Goal: Task Accomplishment & Management: Use online tool/utility

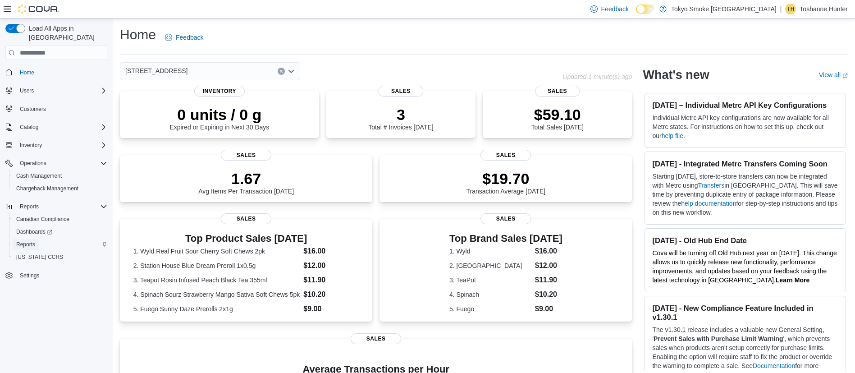
click at [30, 241] on span "Reports" at bounding box center [25, 244] width 19 height 7
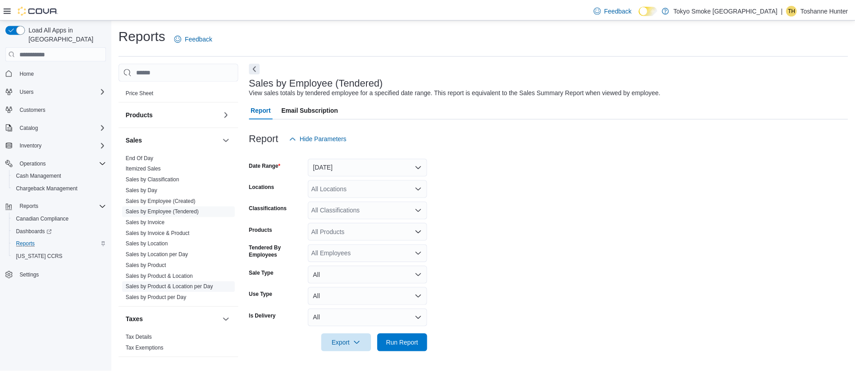
scroll to position [532, 0]
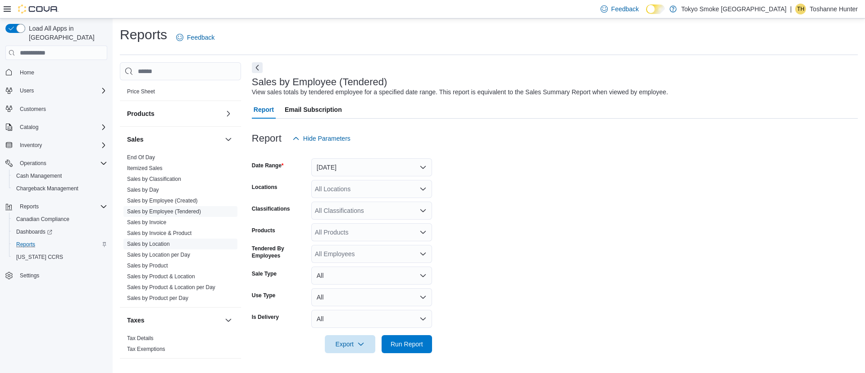
click at [168, 241] on link "Sales by Location" at bounding box center [148, 244] width 43 height 6
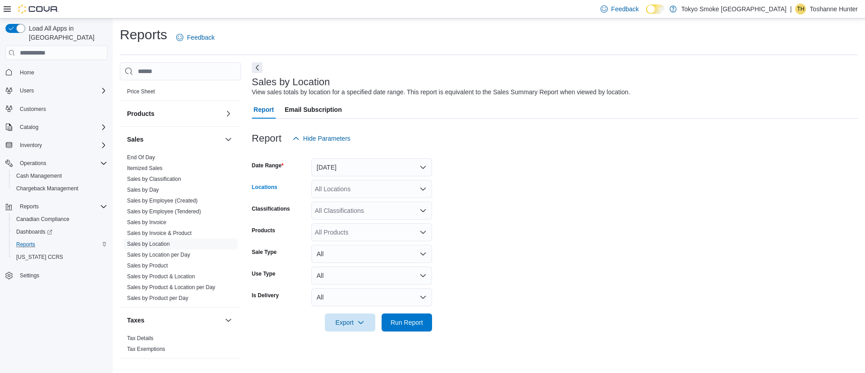
click at [344, 188] on div "All Locations" at bounding box center [371, 189] width 121 height 18
type input "**"
drag, startPoint x: 353, startPoint y: 201, endPoint x: 457, endPoint y: 191, distance: 104.1
click at [354, 201] on span "[STREET_ADDRESS]" at bounding box center [366, 204] width 62 height 9
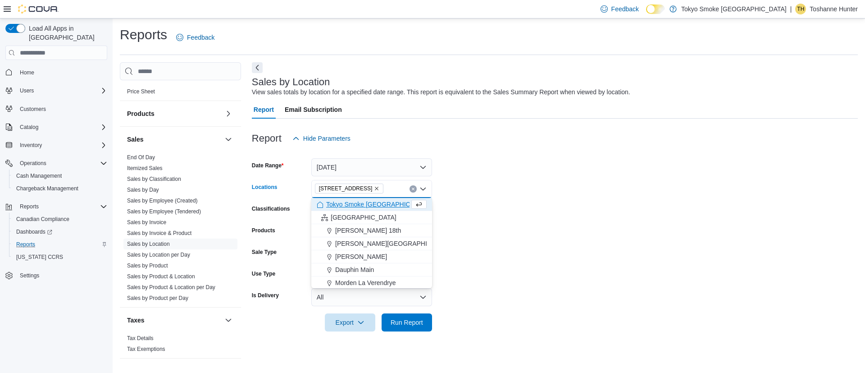
click at [540, 207] on form "Date Range [DATE] Locations [STREET_ADDRESS] Selected. [STREET_ADDRESS] Press B…" at bounding box center [555, 239] width 606 height 184
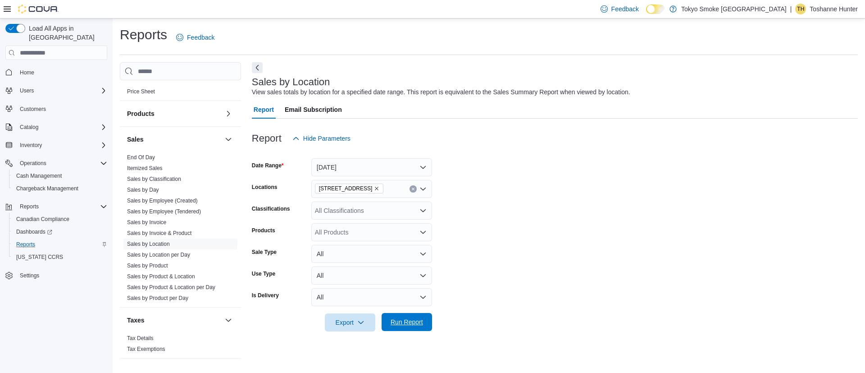
drag, startPoint x: 417, startPoint y: 320, endPoint x: 425, endPoint y: 319, distance: 7.8
click at [418, 319] on span "Run Report" at bounding box center [407, 321] width 32 height 9
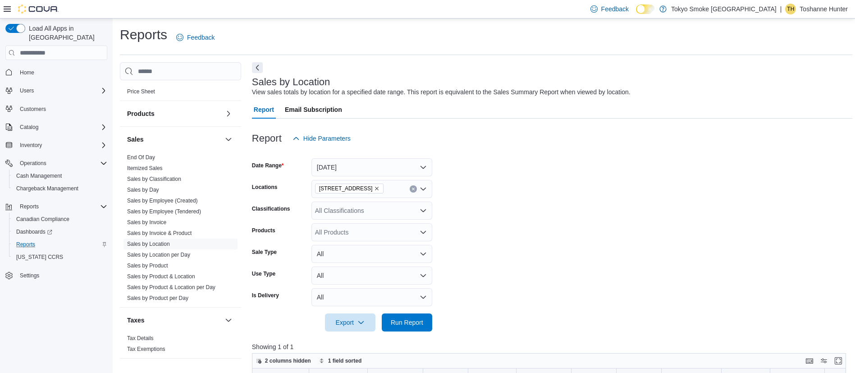
scroll to position [135, 0]
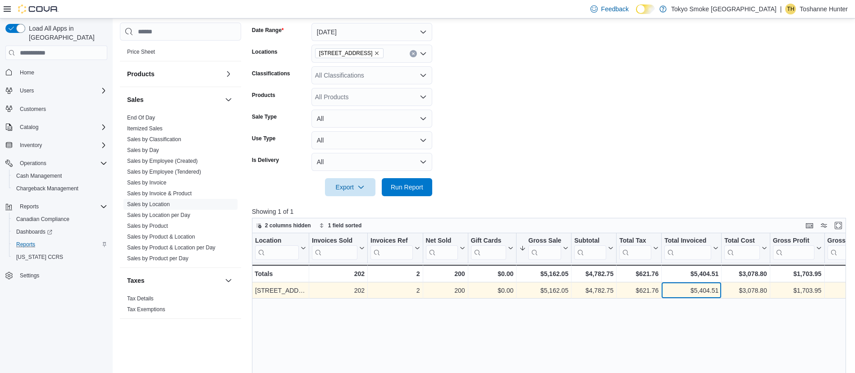
click at [670, 292] on div "$5,404.51" at bounding box center [691, 290] width 54 height 11
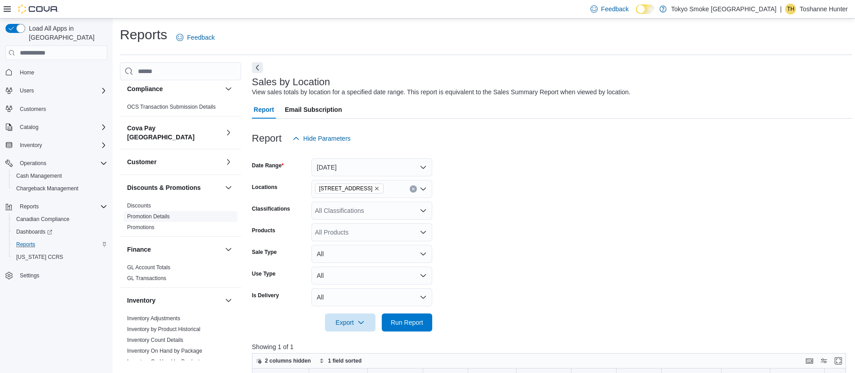
scroll to position [0, 0]
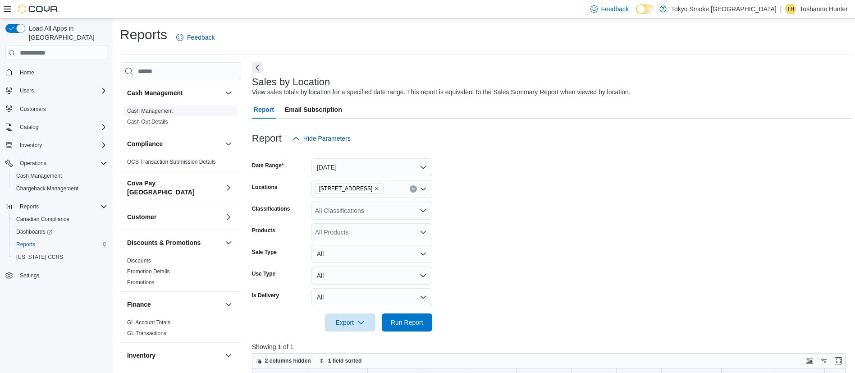
click at [158, 110] on link "Cash Management" at bounding box center [150, 111] width 46 height 6
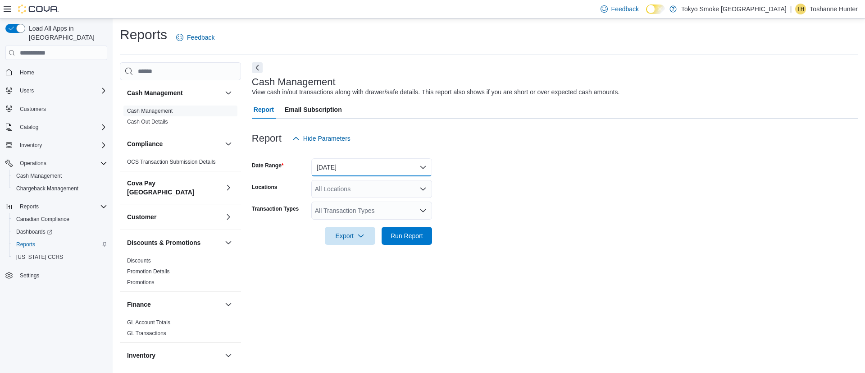
click at [397, 169] on button "[DATE]" at bounding box center [371, 167] width 121 height 18
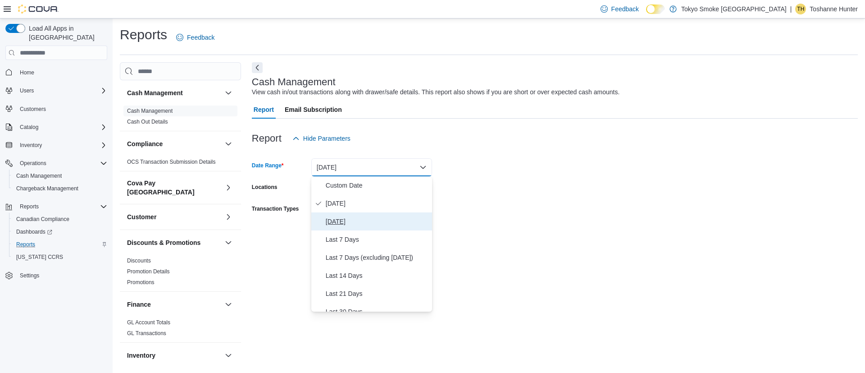
click at [357, 221] on span "[DATE]" at bounding box center [377, 221] width 103 height 11
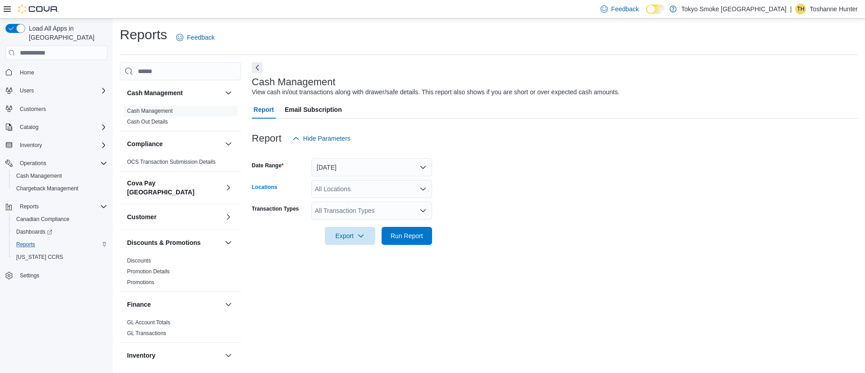
click at [373, 190] on div "All Locations" at bounding box center [371, 189] width 121 height 18
type input "**"
click at [368, 201] on span "[STREET_ADDRESS]" at bounding box center [366, 204] width 62 height 9
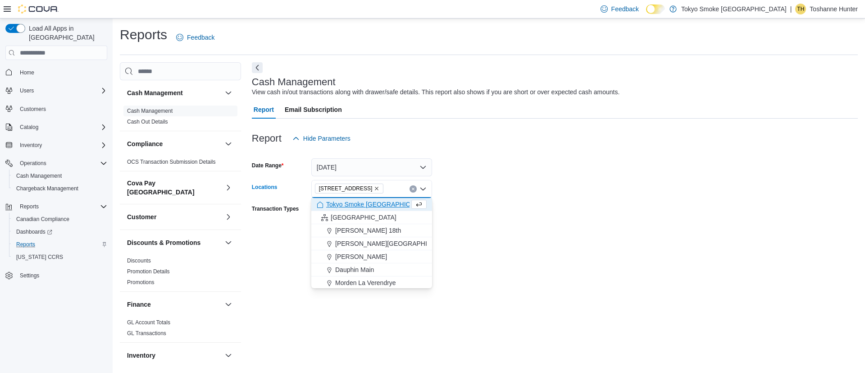
click at [607, 180] on form "Date Range [DATE] Locations [STREET_ADDRESS] Selected. [STREET_ADDRESS] Press B…" at bounding box center [555, 195] width 606 height 97
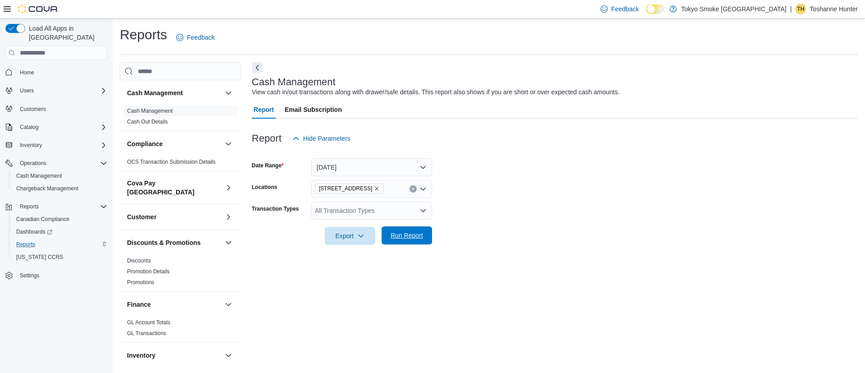
click at [403, 236] on span "Run Report" at bounding box center [407, 235] width 32 height 9
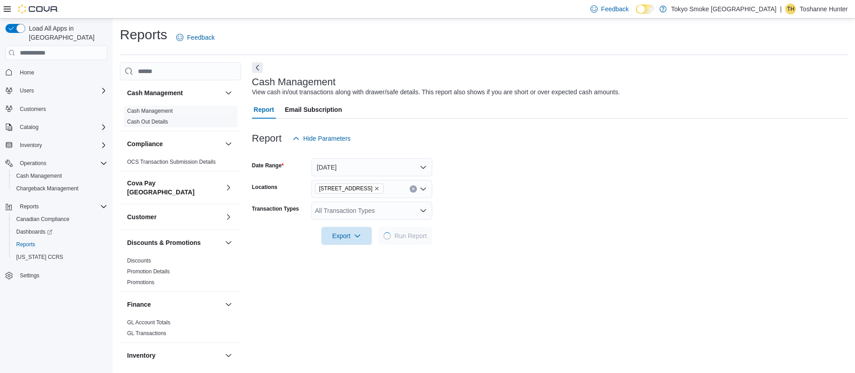
click at [156, 121] on link "Cash Out Details" at bounding box center [147, 122] width 41 height 6
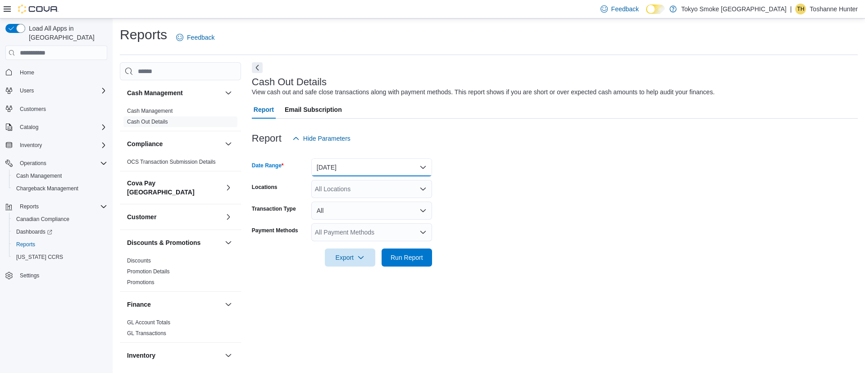
click at [361, 170] on button "[DATE]" at bounding box center [371, 167] width 121 height 18
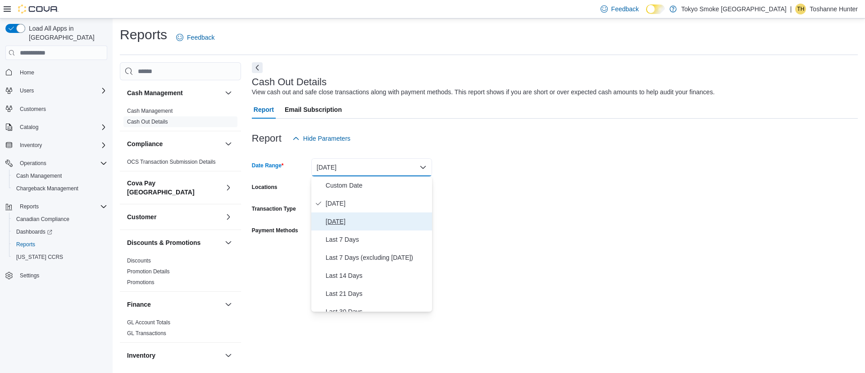
click at [340, 224] on span "[DATE]" at bounding box center [377, 221] width 103 height 11
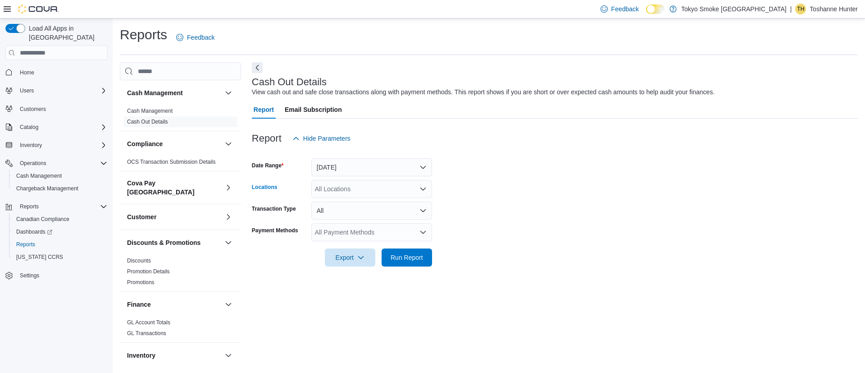
click at [329, 188] on div "All Locations" at bounding box center [371, 189] width 121 height 18
type input "**"
click at [360, 203] on span "[STREET_ADDRESS]" at bounding box center [366, 204] width 62 height 9
drag, startPoint x: 614, startPoint y: 133, endPoint x: 422, endPoint y: 206, distance: 205.4
click at [613, 134] on div "Report Hide Parameters" at bounding box center [555, 138] width 606 height 18
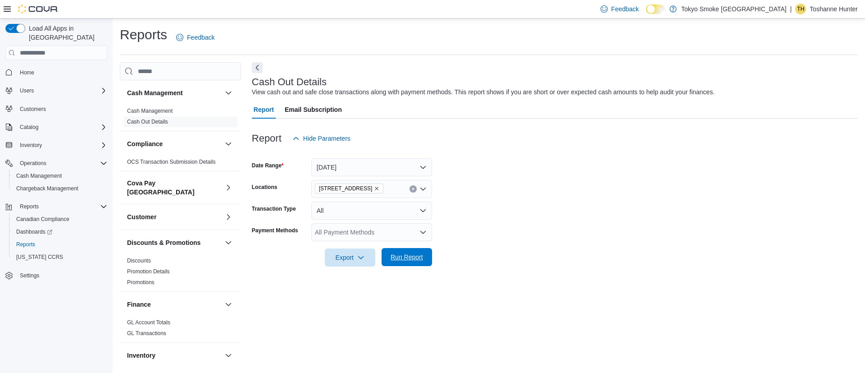
click at [418, 256] on span "Run Report" at bounding box center [407, 256] width 32 height 9
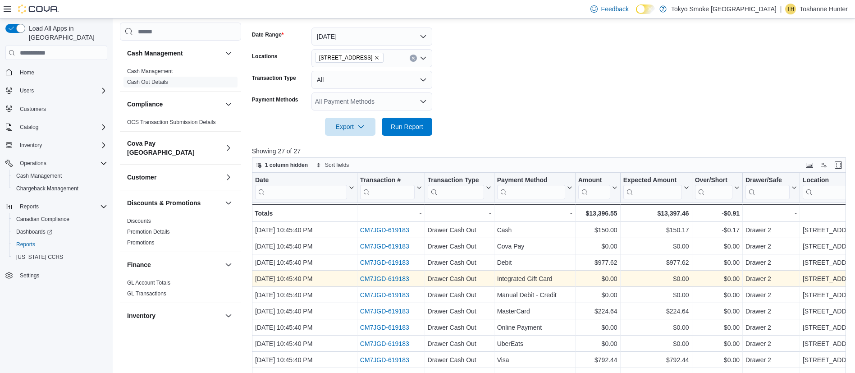
scroll to position [135, 0]
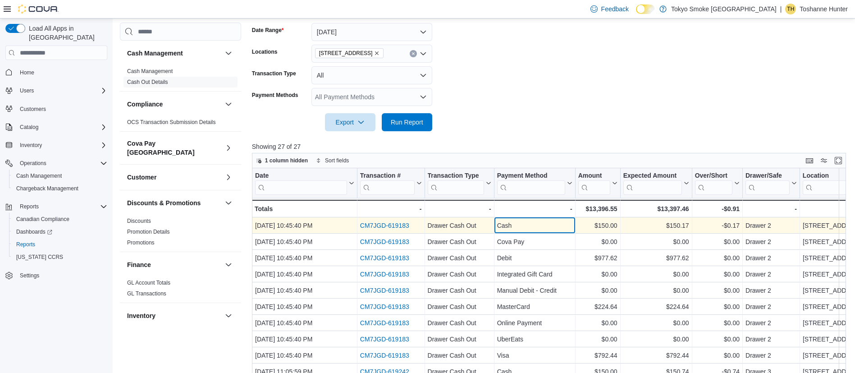
click at [521, 224] on div "Cash" at bounding box center [534, 225] width 75 height 11
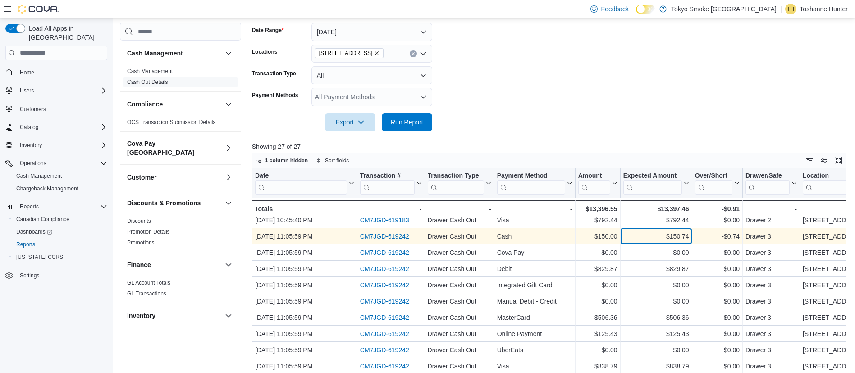
click at [632, 237] on div "$150.74" at bounding box center [656, 236] width 66 height 11
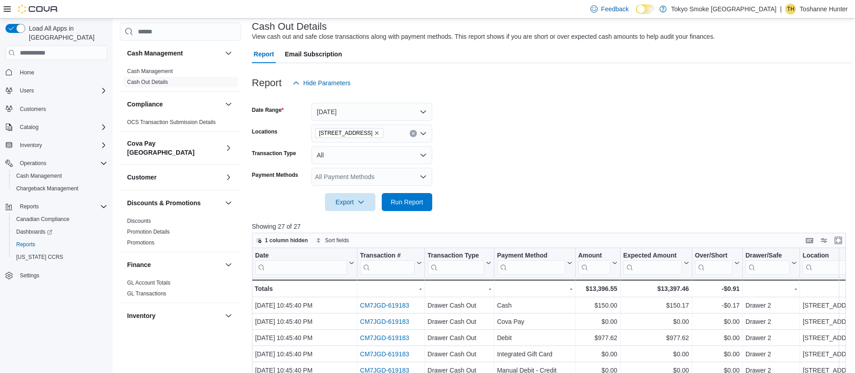
scroll to position [0, 0]
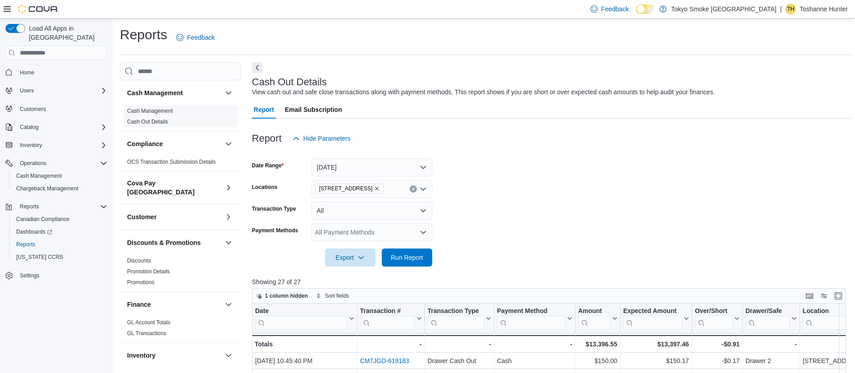
click at [161, 110] on link "Cash Management" at bounding box center [150, 111] width 46 height 6
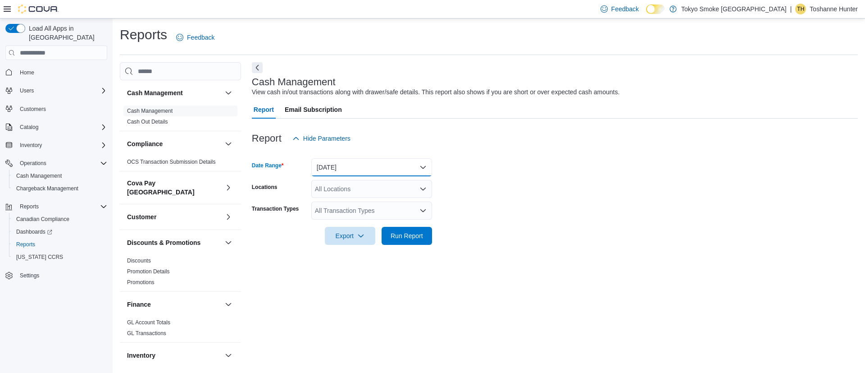
click at [363, 169] on button "[DATE]" at bounding box center [371, 167] width 121 height 18
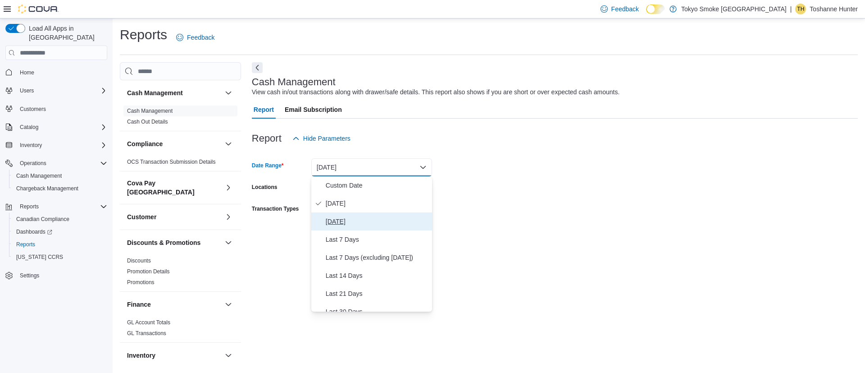
click at [342, 225] on span "[DATE]" at bounding box center [377, 221] width 103 height 11
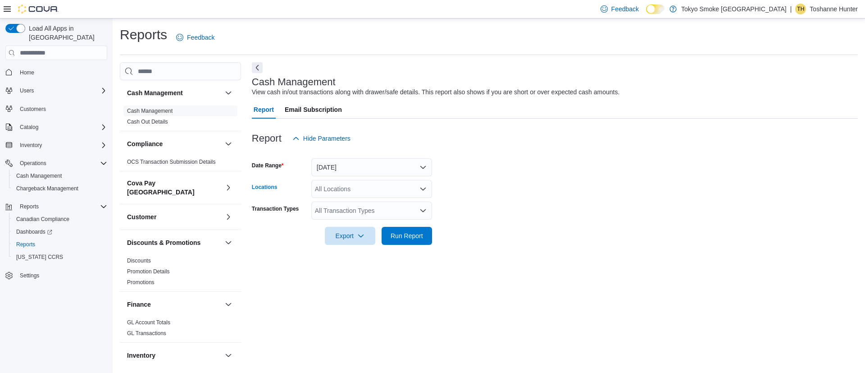
click at [346, 191] on div "All Locations" at bounding box center [371, 189] width 121 height 18
type input "**"
click at [352, 205] on span "[STREET_ADDRESS]" at bounding box center [366, 204] width 62 height 9
click at [510, 175] on form "Date Range Yesterday Locations 450 Yonge St Transaction Types All Transaction T…" at bounding box center [555, 195] width 606 height 97
click at [415, 233] on span "Run Report" at bounding box center [407, 235] width 32 height 9
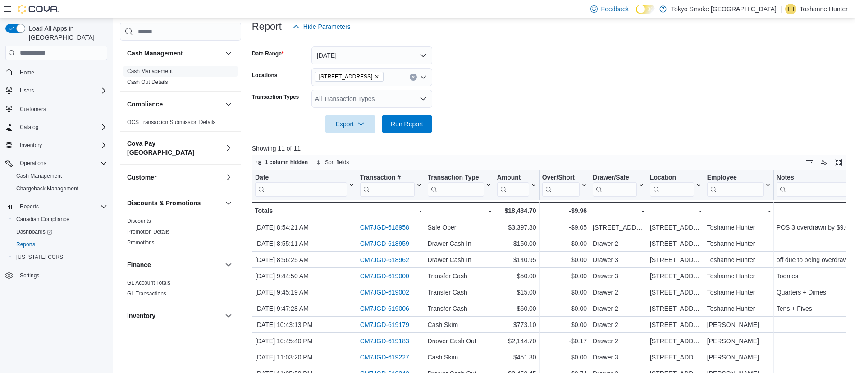
scroll to position [64, 0]
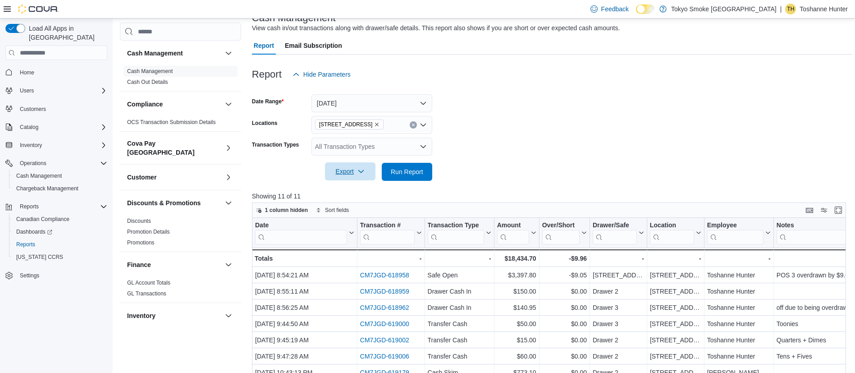
click at [352, 173] on span "Export" at bounding box center [350, 171] width 40 height 18
click at [348, 190] on span "Export to Excel" at bounding box center [351, 189] width 41 height 7
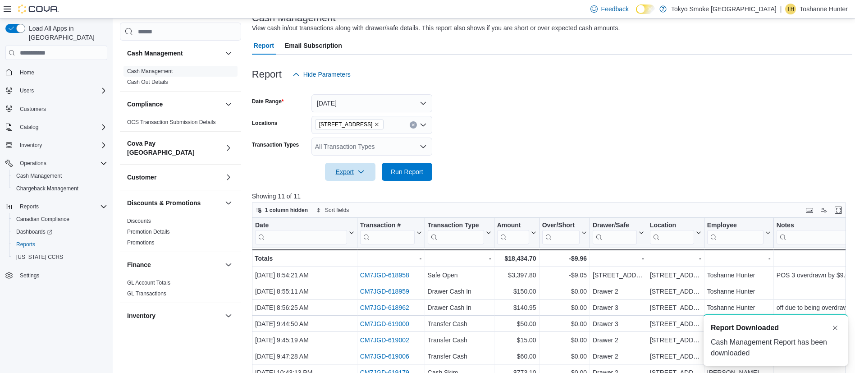
scroll to position [0, 0]
